Goal: Find specific page/section: Find specific page/section

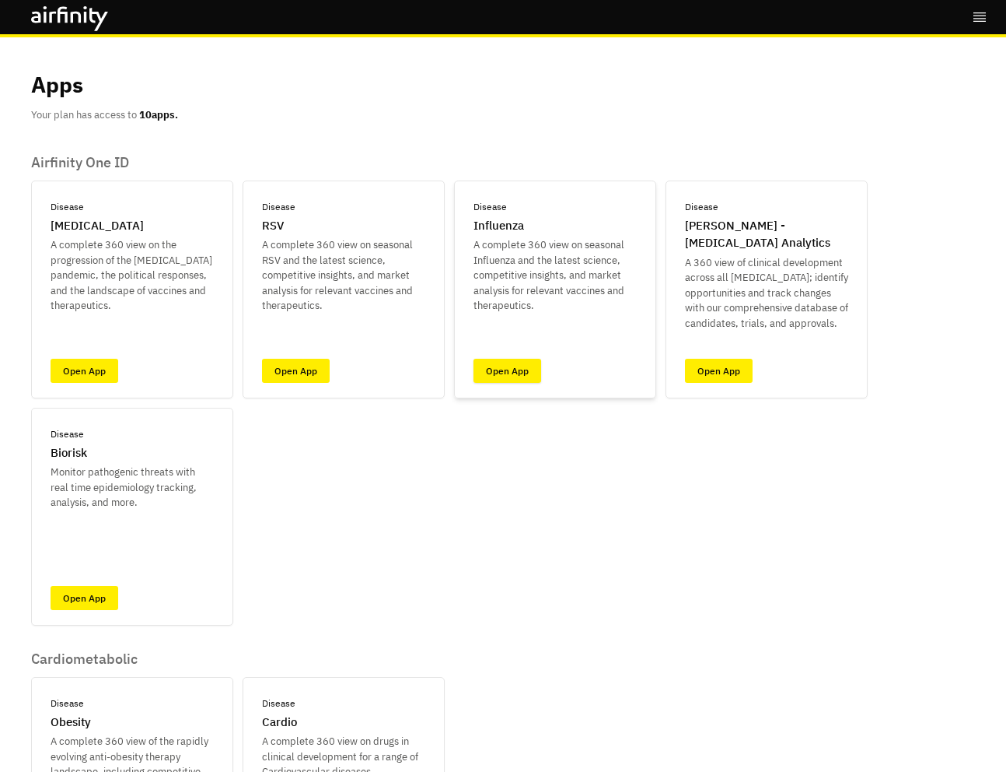
click at [510, 373] on link "Open App" at bounding box center [508, 371] width 68 height 24
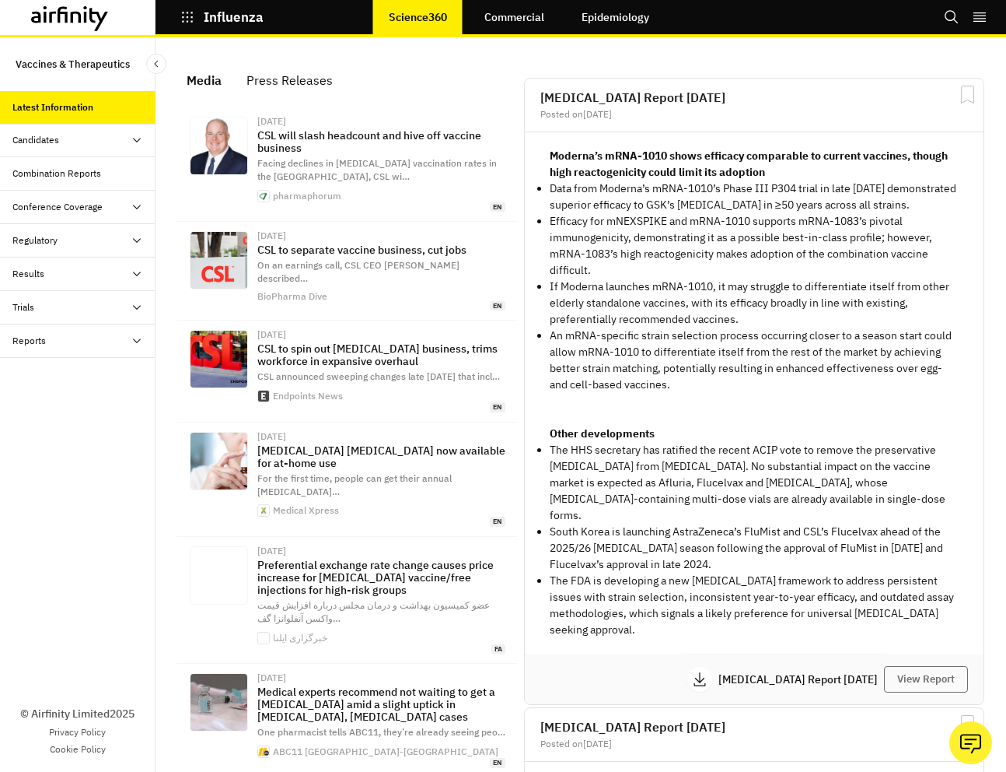
scroll to position [1148, 467]
